Goal: Information Seeking & Learning: Find contact information

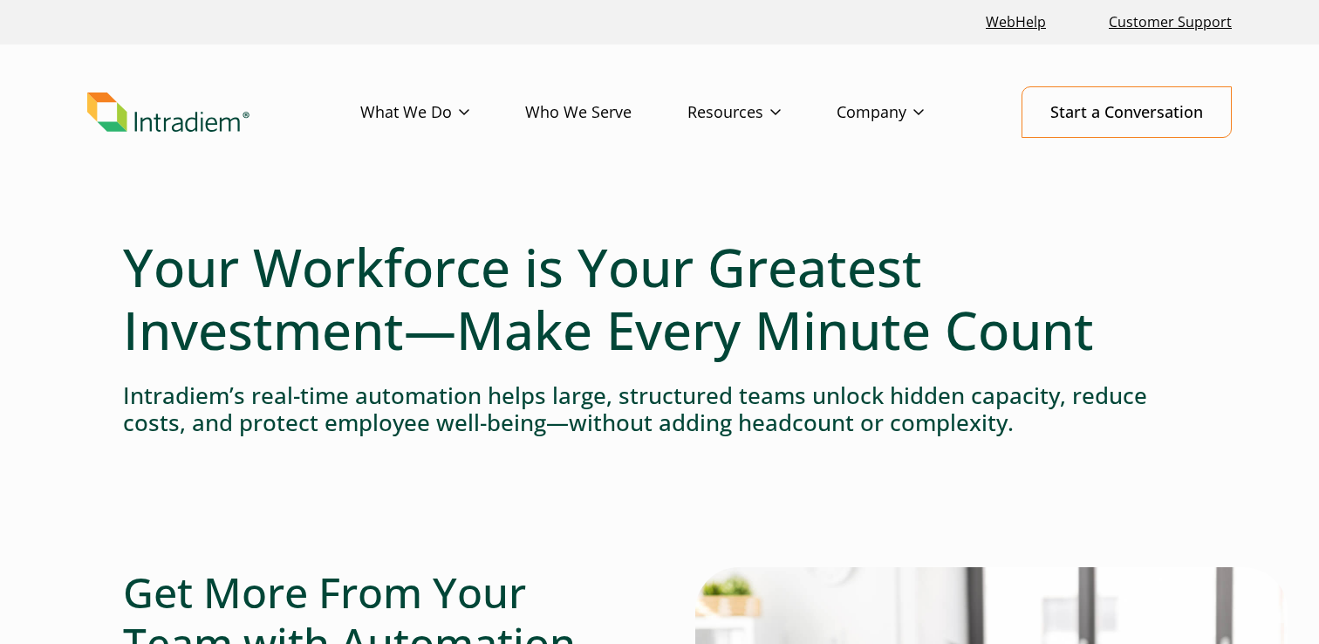
click at [892, 119] on link "Company" at bounding box center [907, 112] width 143 height 51
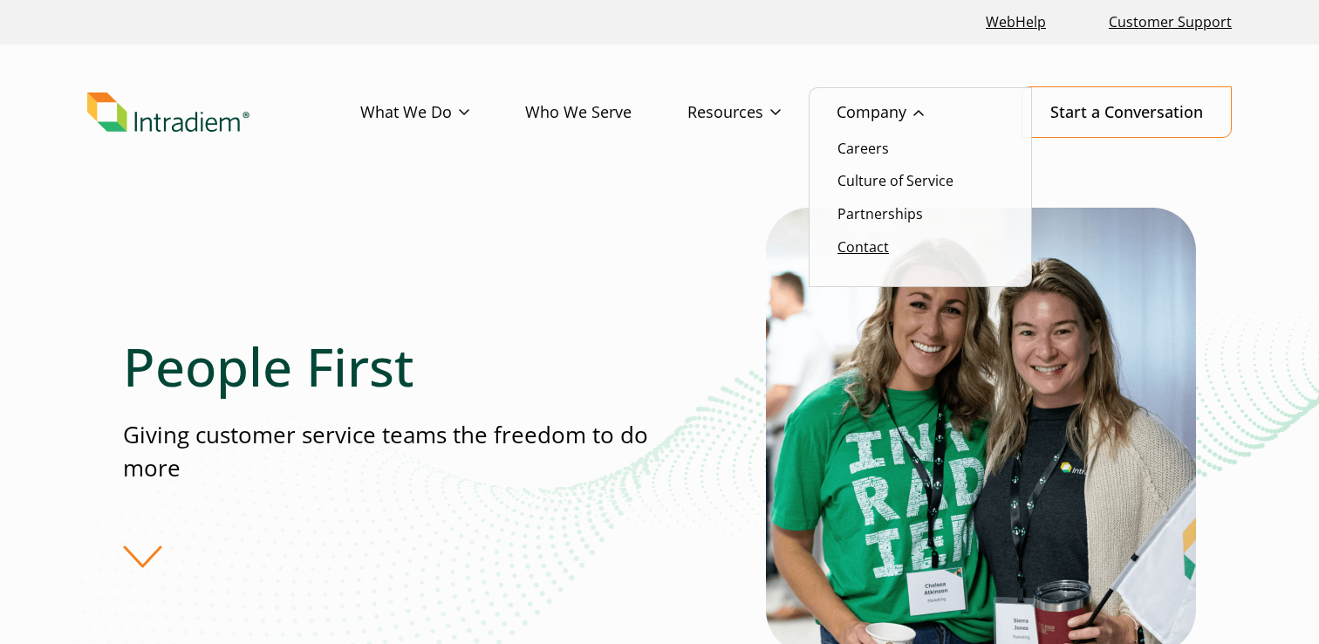
click at [878, 242] on link "Contact" at bounding box center [862, 246] width 51 height 19
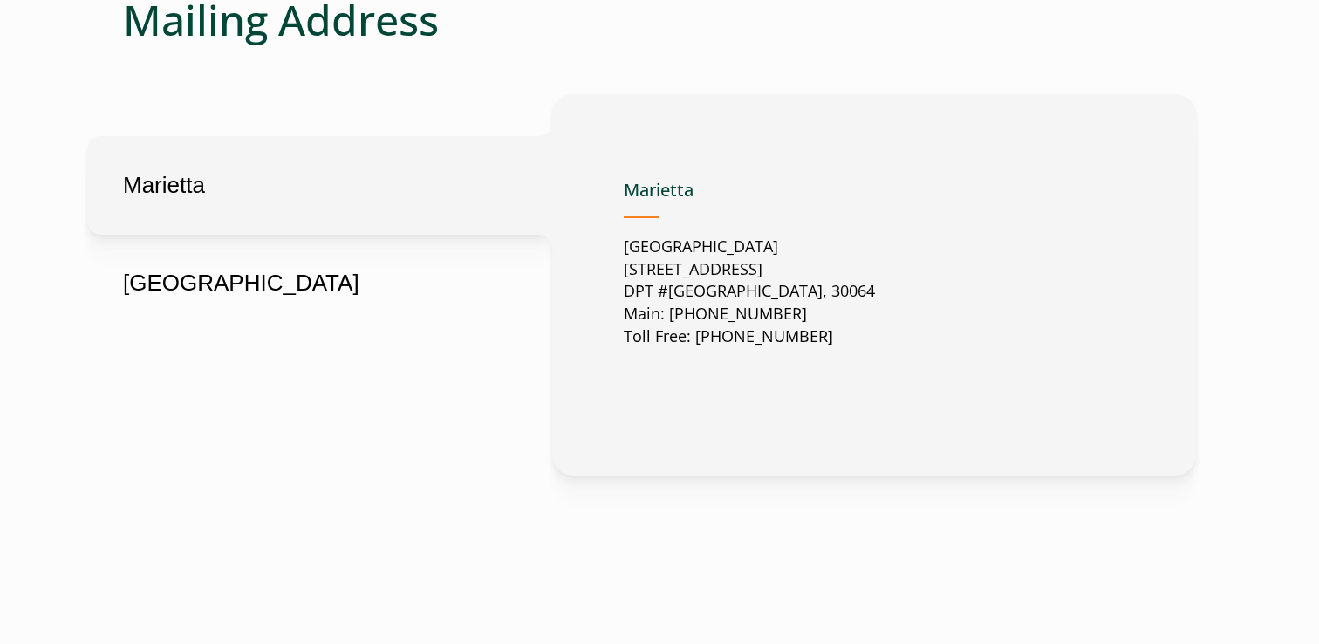
scroll to position [952, 0]
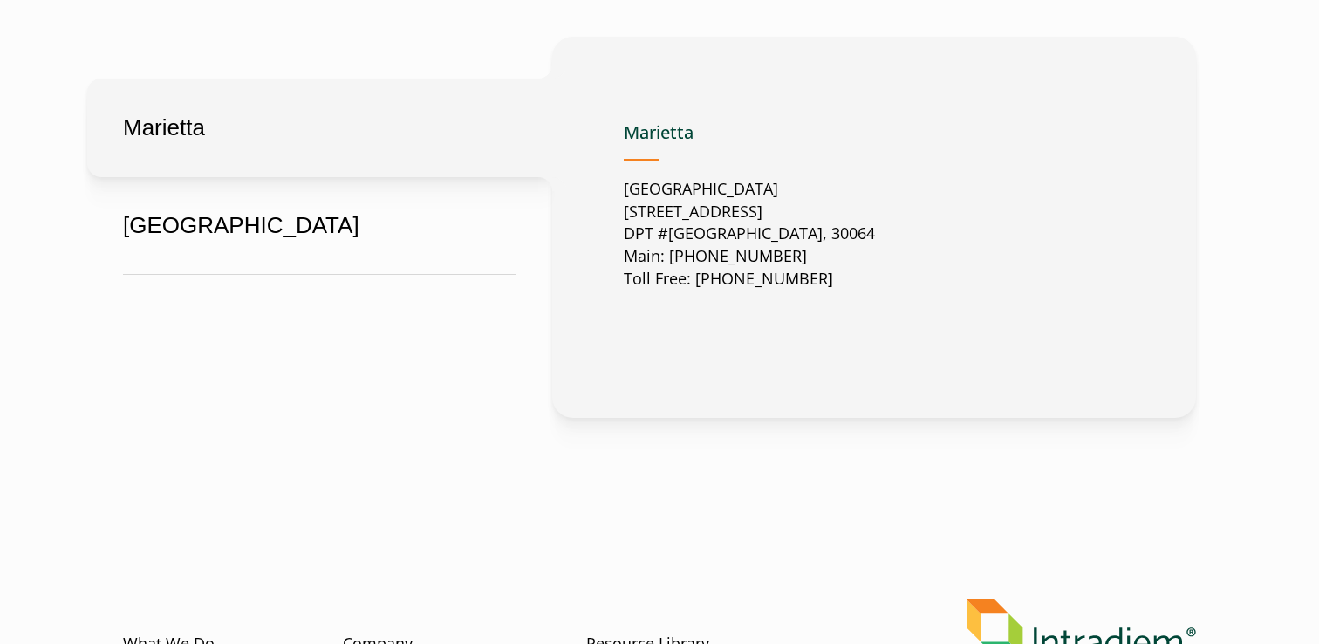
drag, startPoint x: 626, startPoint y: 211, endPoint x: 849, endPoint y: 207, distance: 222.5
click at [849, 207] on p "[GEOGRAPHIC_DATA][STREET_ADDRESS] Main: [PHONE_NUMBER] Toll Free: [PHONE_NUMBER]" at bounding box center [749, 234] width 251 height 113
copy p "[STREET_ADDRESS]"
